Goal: Information Seeking & Learning: Understand process/instructions

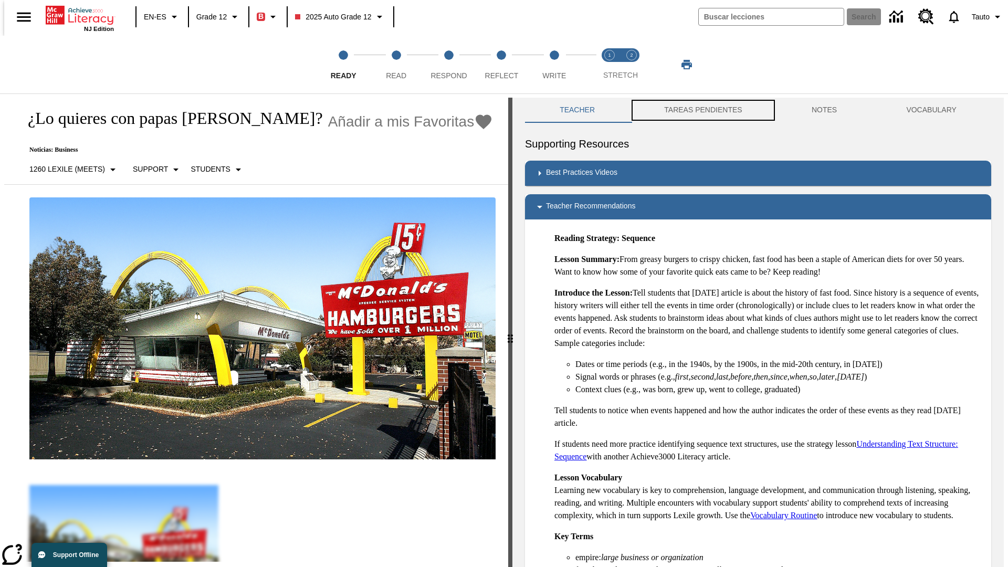
click at [696, 110] on button "TAREAS PENDIENTES" at bounding box center [703, 110] width 148 height 25
click at [702, 110] on button "TAREAS PENDIENTES" at bounding box center [703, 110] width 148 height 25
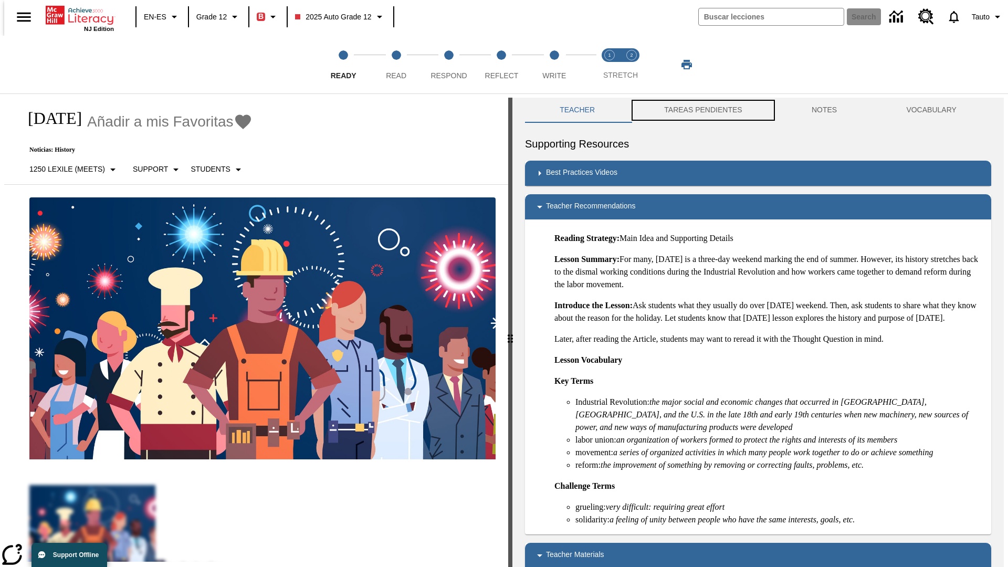
click at [702, 110] on button "TAREAS PENDIENTES" at bounding box center [703, 110] width 148 height 25
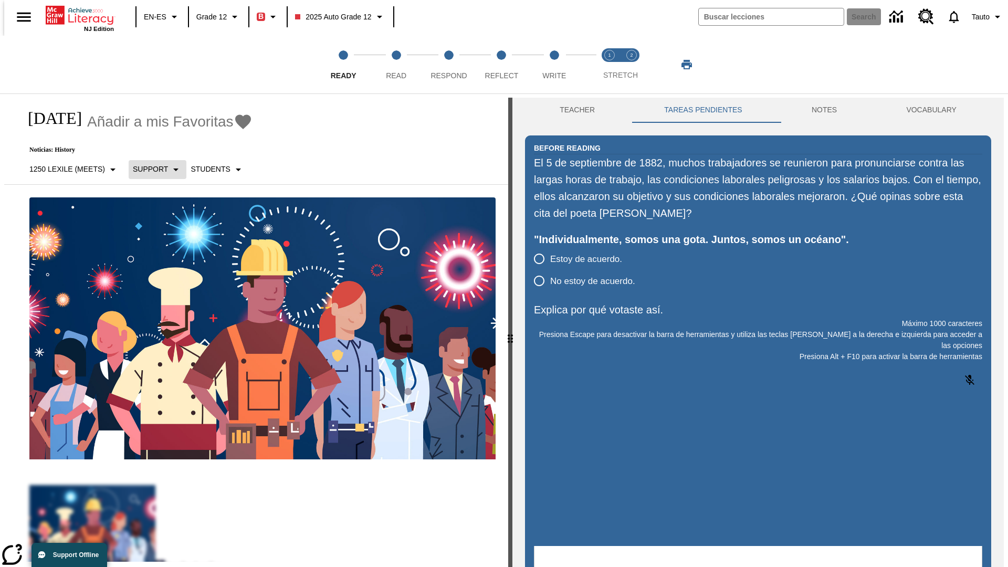
click at [152, 169] on p "Support" at bounding box center [150, 169] width 35 height 11
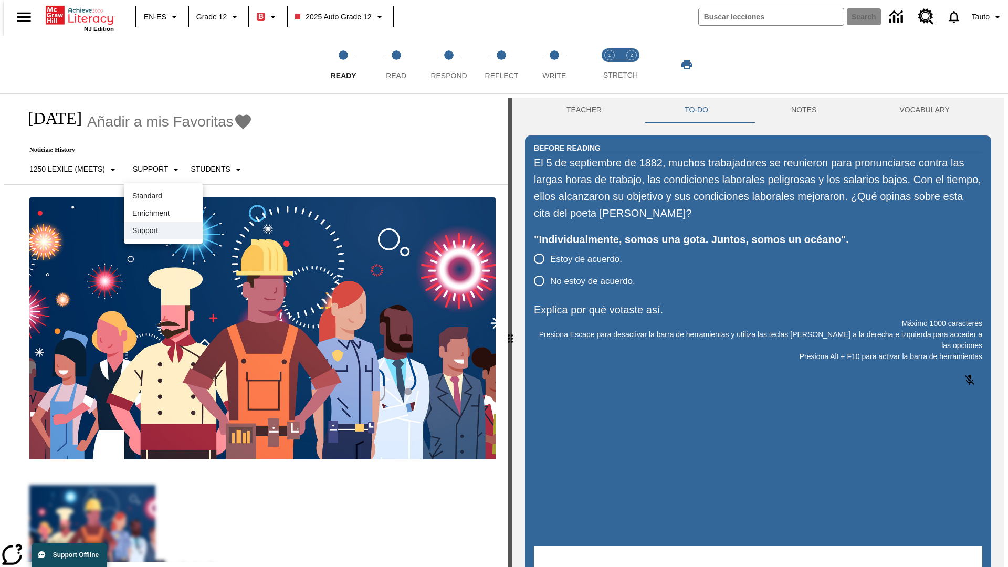
click at [163, 230] on p "Support" at bounding box center [163, 230] width 62 height 11
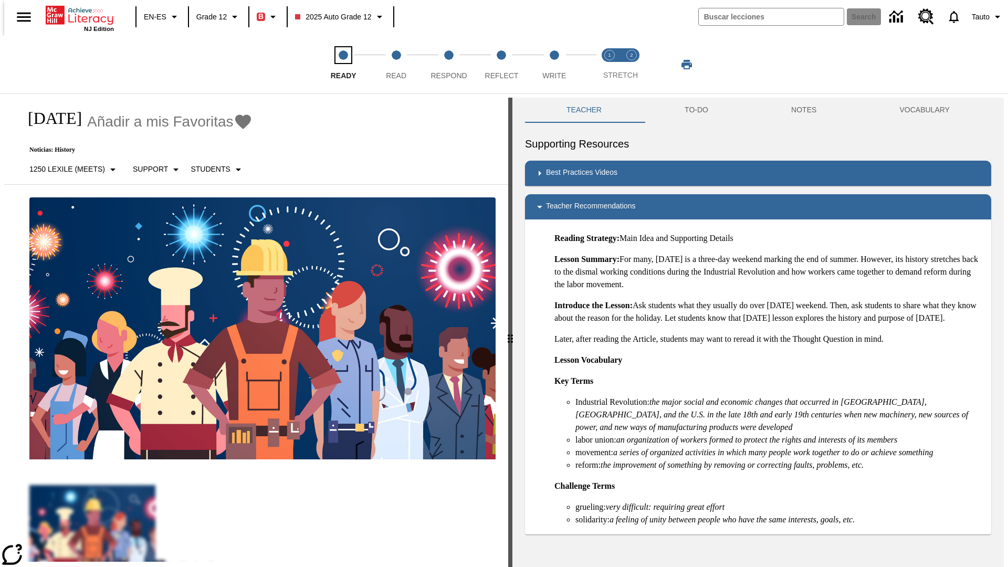
click at [343, 65] on span "Ready" at bounding box center [344, 71] width 26 height 19
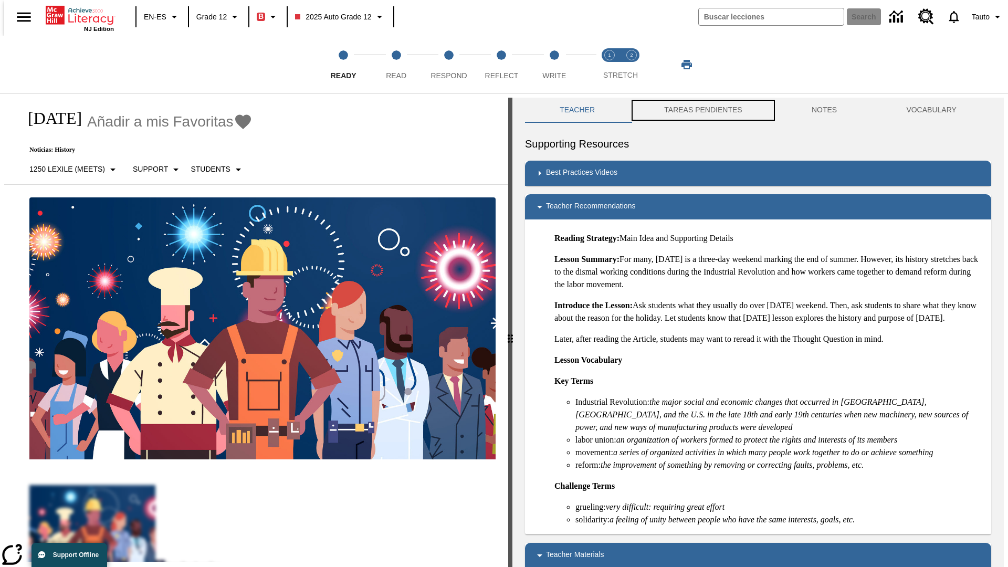
click at [696, 110] on button "TAREAS PENDIENTES" at bounding box center [703, 110] width 148 height 25
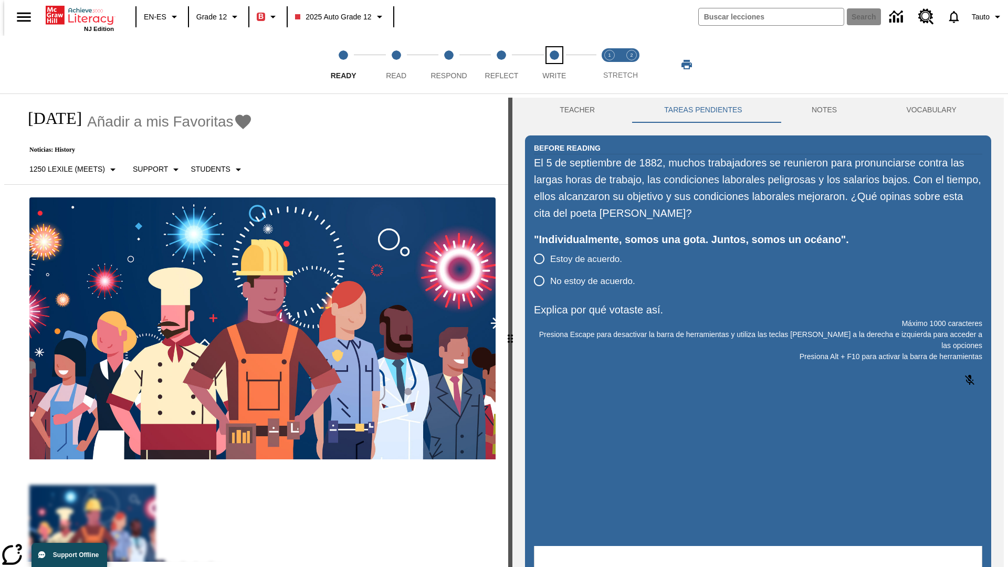
click at [554, 65] on span "Write" at bounding box center [554, 71] width 24 height 19
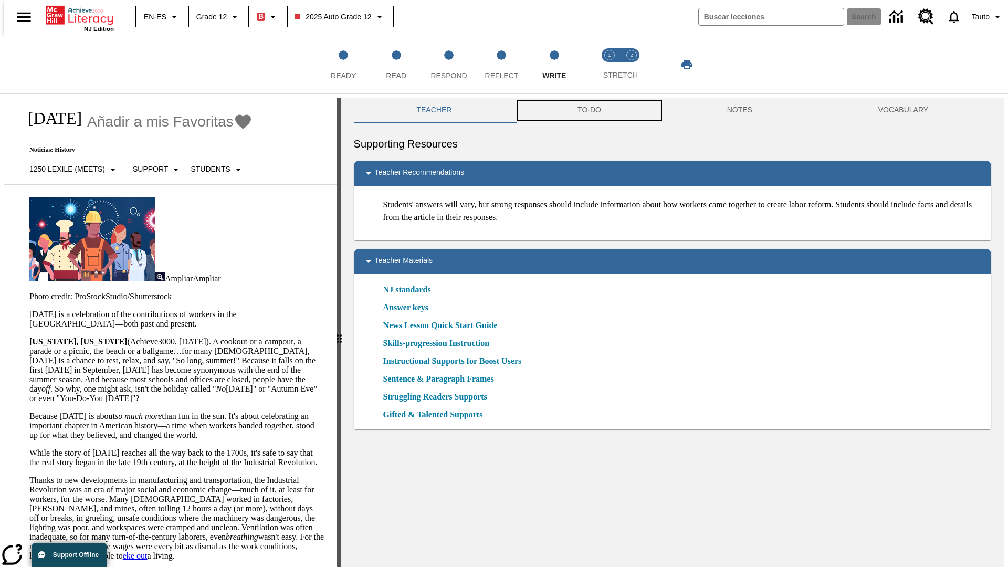
scroll to position [1, 0]
click at [588, 110] on button "TAREAS PENDIENTES" at bounding box center [596, 109] width 190 height 25
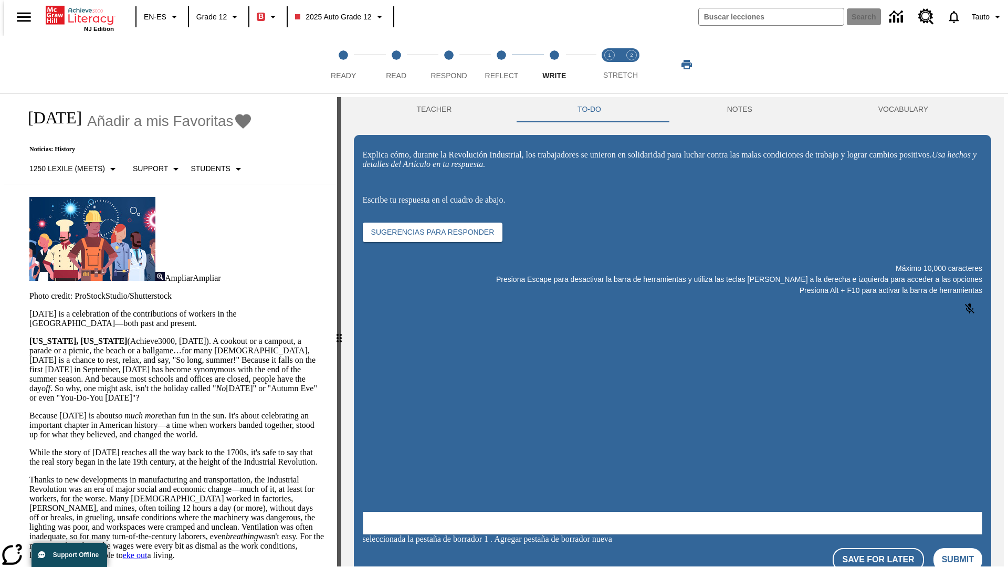
scroll to position [0, 0]
